Goal: Task Accomplishment & Management: Complete application form

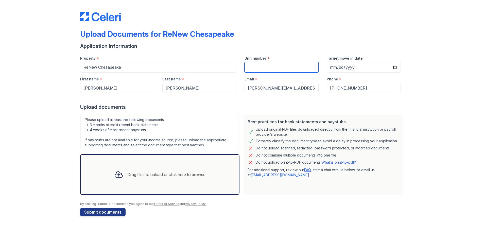
click at [265, 70] on input "Unit number" at bounding box center [281, 67] width 74 height 11
type input "212-D"
click at [161, 173] on div "Drag files to upload or click here to browse" at bounding box center [166, 174] width 78 height 6
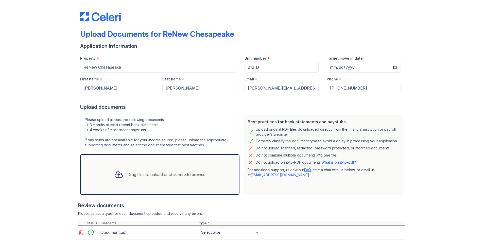
scroll to position [25, 0]
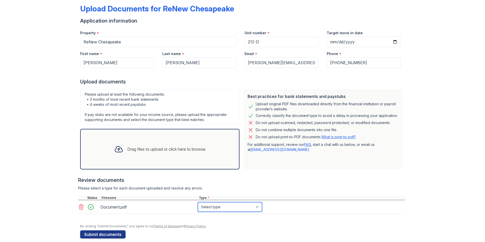
click at [234, 206] on select "Select type Paystub Bank Statement Offer Letter Tax Documents Benefit Award Let…" at bounding box center [230, 207] width 64 height 10
select select "bank_statement"
click at [198, 202] on select "Select type Paystub Bank Statement Offer Letter Tax Documents Benefit Award Let…" at bounding box center [230, 207] width 64 height 10
click at [150, 153] on div "Drag files to upload or click here to browse" at bounding box center [159, 148] width 99 height 17
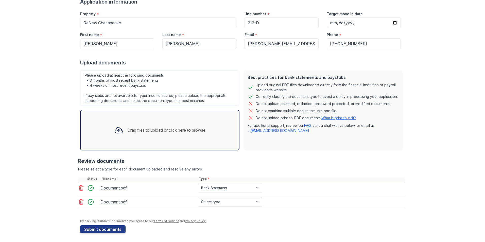
scroll to position [46, 0]
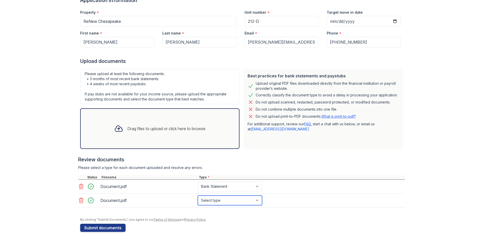
click at [226, 201] on select "Select type Paystub Bank Statement Offer Letter Tax Documents Benefit Award Let…" at bounding box center [230, 200] width 64 height 10
select select "bank_statement"
click at [198, 195] on select "Select type Paystub Bank Statement Offer Letter Tax Documents Benefit Award Let…" at bounding box center [230, 200] width 64 height 10
click at [172, 119] on div "Drag files to upload or click here to browse" at bounding box center [159, 128] width 159 height 41
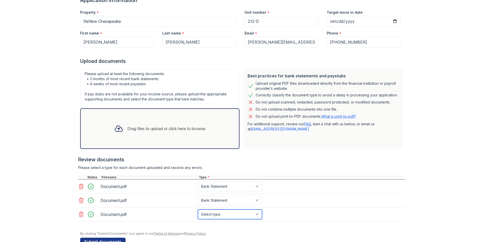
click at [257, 215] on select "Select type Paystub Bank Statement Offer Letter Tax Documents Benefit Award Let…" at bounding box center [230, 214] width 64 height 10
select select "bank_statement"
click at [198, 209] on select "Select type Paystub Bank Statement Offer Letter Tax Documents Benefit Award Let…" at bounding box center [230, 214] width 64 height 10
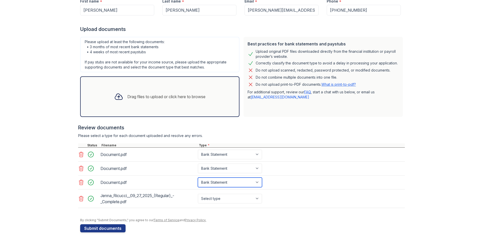
scroll to position [78, 0]
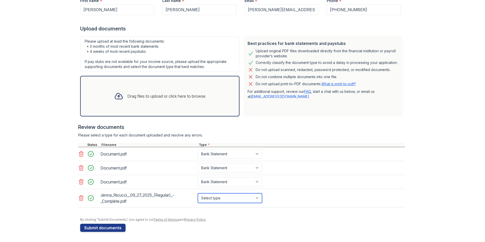
click at [249, 196] on select "Select type Paystub Bank Statement Offer Letter Tax Documents Benefit Award Let…" at bounding box center [230, 198] width 64 height 10
select select "paystub"
click at [198, 193] on select "Select type Paystub Bank Statement Offer Letter Tax Documents Benefit Award Let…" at bounding box center [230, 198] width 64 height 10
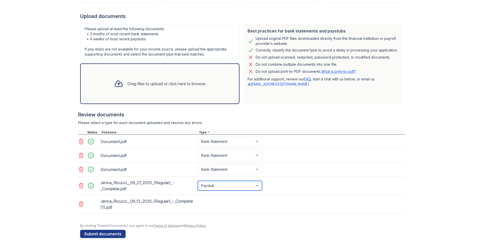
scroll to position [97, 0]
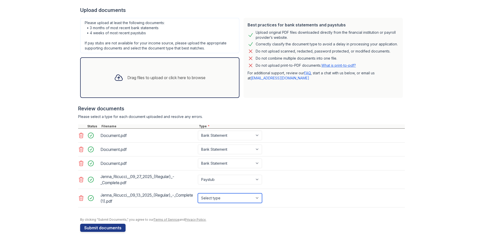
click at [256, 196] on select "Select type Paystub Bank Statement Offer Letter Tax Documents Benefit Award Let…" at bounding box center [230, 198] width 64 height 10
select select "paystub"
click at [198, 193] on select "Select type Paystub Bank Statement Offer Letter Tax Documents Benefit Award Let…" at bounding box center [230, 198] width 64 height 10
click at [110, 227] on button "Submit documents" at bounding box center [102, 228] width 45 height 8
